Goal: Transaction & Acquisition: Purchase product/service

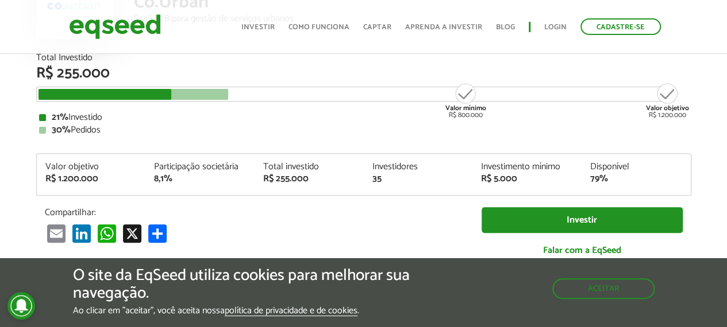
scroll to position [138, 0]
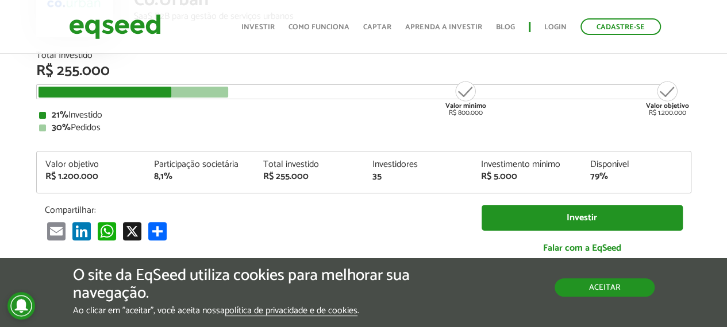
click at [568, 291] on button "Aceitar" at bounding box center [604, 288] width 100 height 18
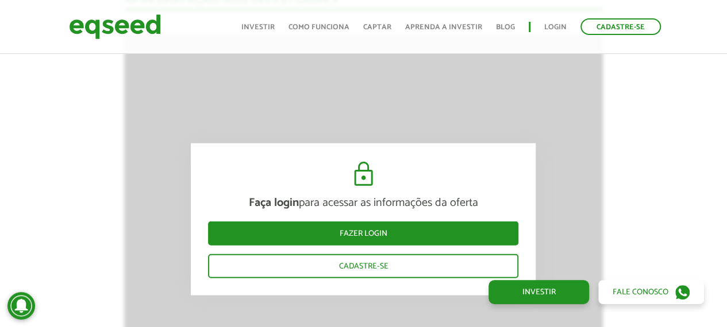
scroll to position [1110, 9]
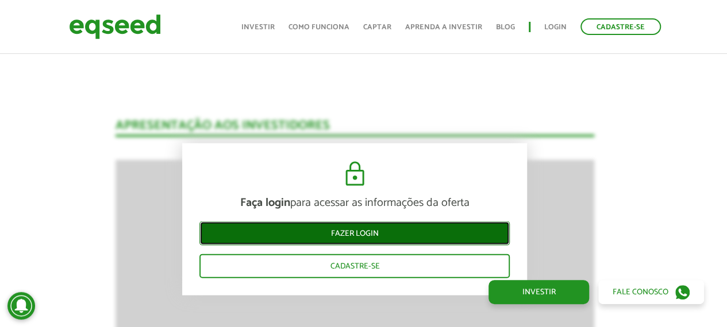
click at [414, 229] on link "Fazer login" at bounding box center [354, 234] width 310 height 24
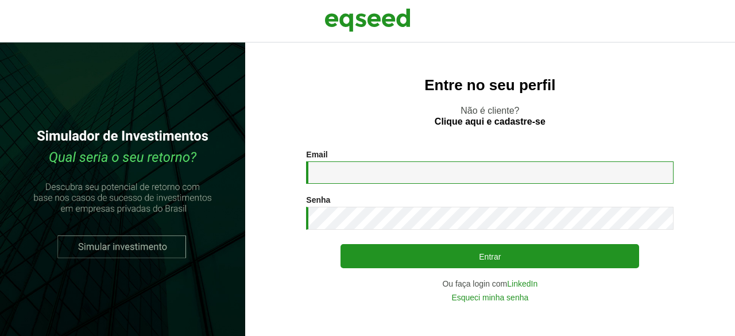
click at [379, 173] on input "Email *" at bounding box center [490, 172] width 368 height 22
type input "**********"
click at [418, 181] on input "**********" at bounding box center [490, 172] width 368 height 22
type input "*"
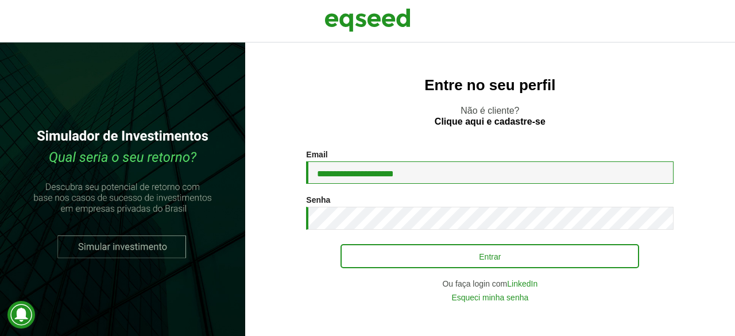
type input "**********"
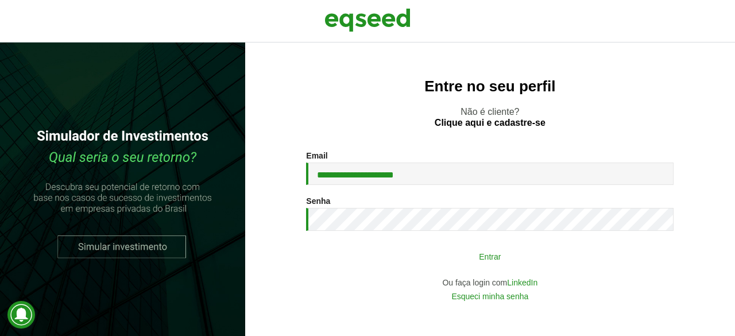
click at [387, 257] on button "Entrar" at bounding box center [490, 256] width 299 height 22
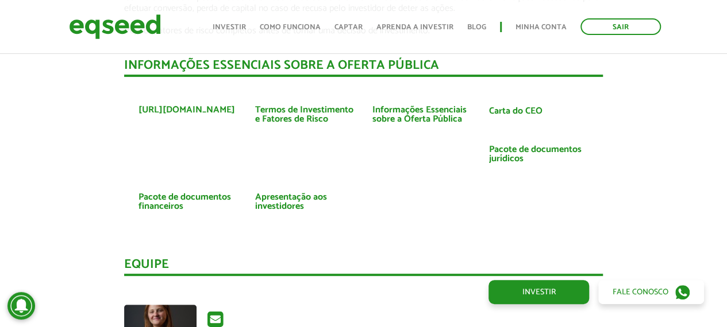
scroll to position [2267, 0]
drag, startPoint x: 461, startPoint y: 265, endPoint x: 436, endPoint y: 213, distance: 57.6
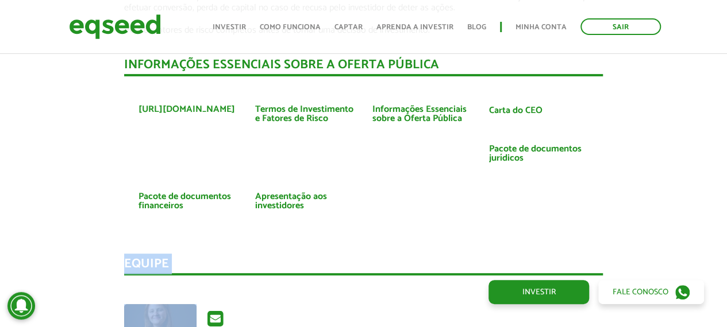
drag, startPoint x: 346, startPoint y: 148, endPoint x: 368, endPoint y: 165, distance: 27.8
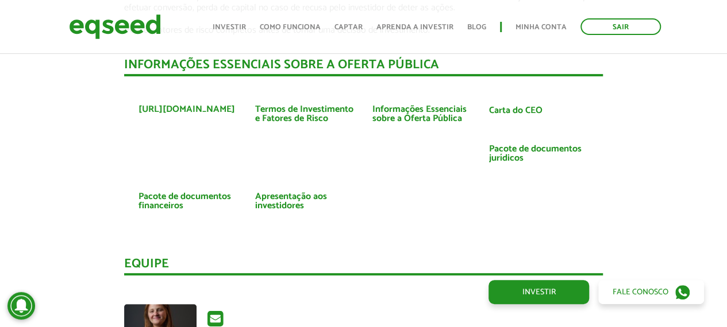
click at [232, 24] on link "Investir" at bounding box center [229, 27] width 33 height 7
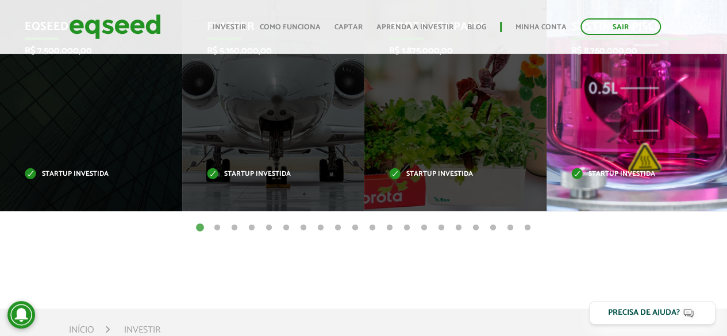
scroll to position [554, 0]
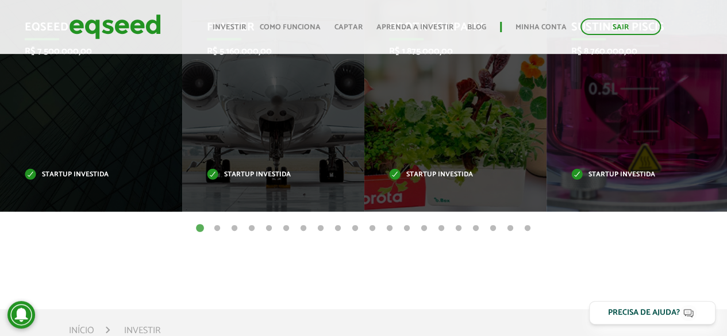
click at [215, 230] on button "2" at bounding box center [216, 228] width 11 height 11
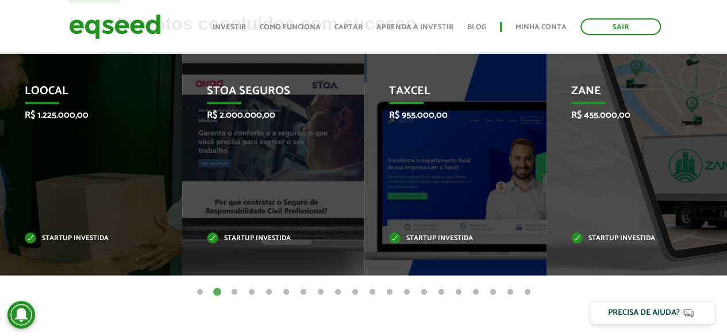
scroll to position [490, 0]
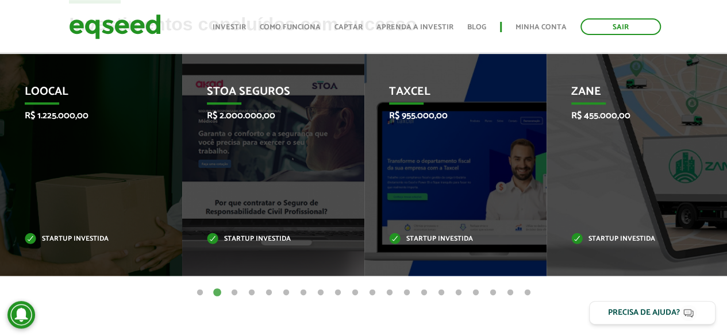
click at [236, 291] on button "3" at bounding box center [234, 292] width 11 height 11
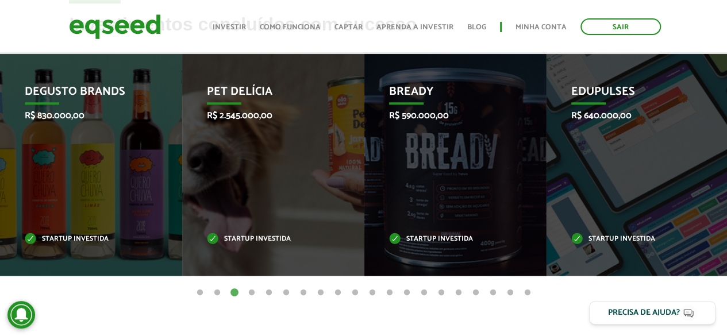
click at [252, 292] on button "4" at bounding box center [251, 292] width 11 height 11
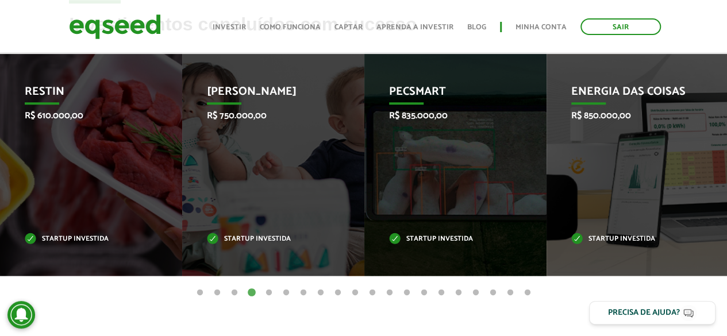
click at [268, 293] on button "5" at bounding box center [268, 292] width 11 height 11
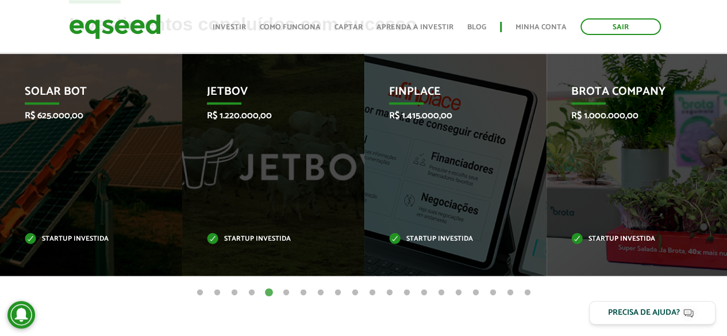
click at [286, 293] on button "6" at bounding box center [285, 292] width 11 height 11
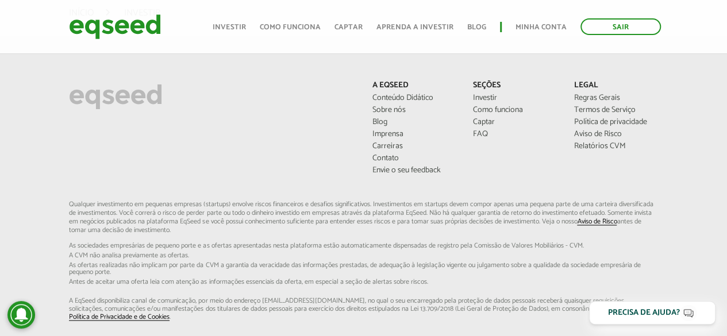
scroll to position [872, 0]
